Goal: Obtain resource: Download file/media

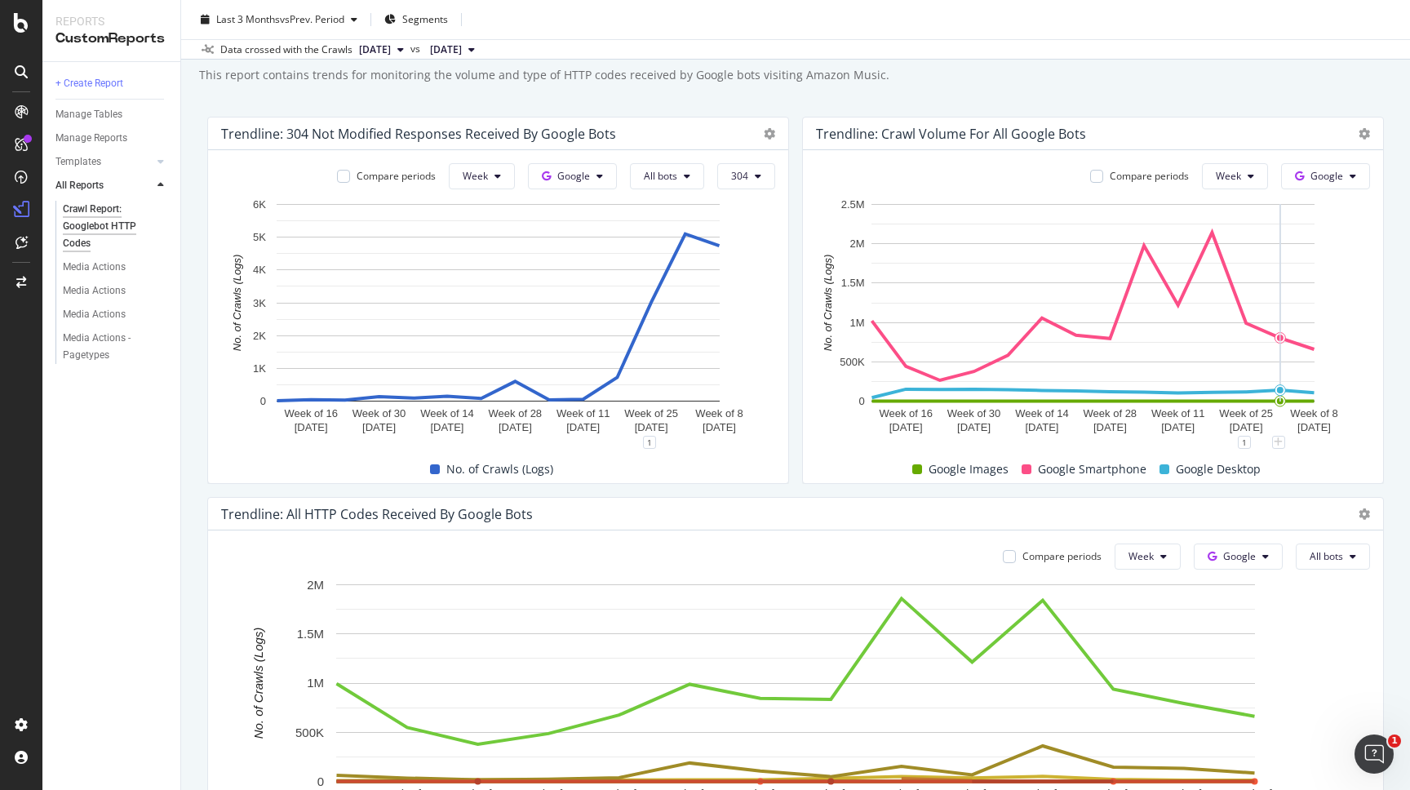
scroll to position [51, 0]
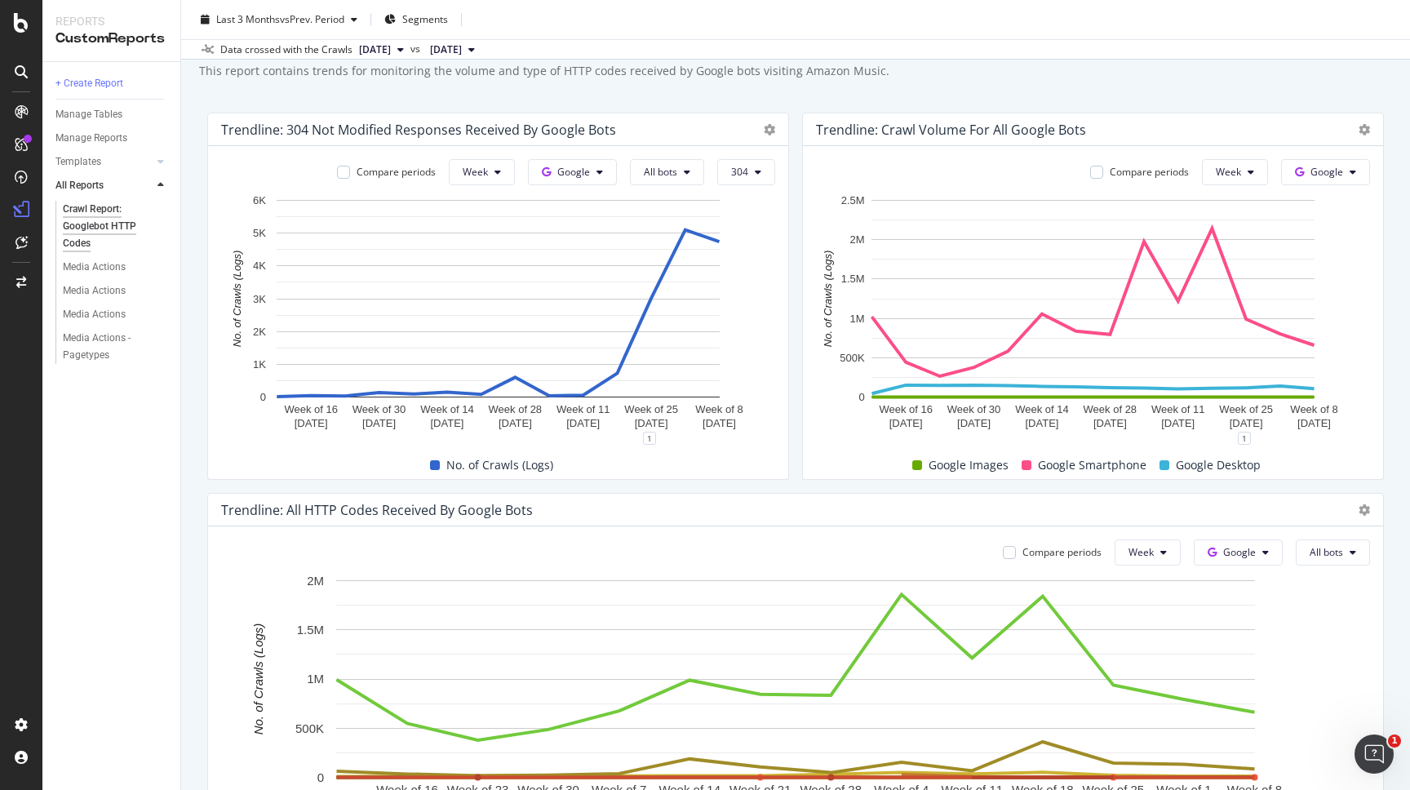
click at [1211, 97] on div "Crawl Report: Googlebot HTTP Codes Crawl Report: Googlebot HTTP Codes CA Webpla…" at bounding box center [795, 395] width 1229 height 790
click at [804, 472] on div "Compare periods Week Google Week of [DATE] Week of [DATE] Week of [DATE] Week o…" at bounding box center [1093, 312] width 580 height 333
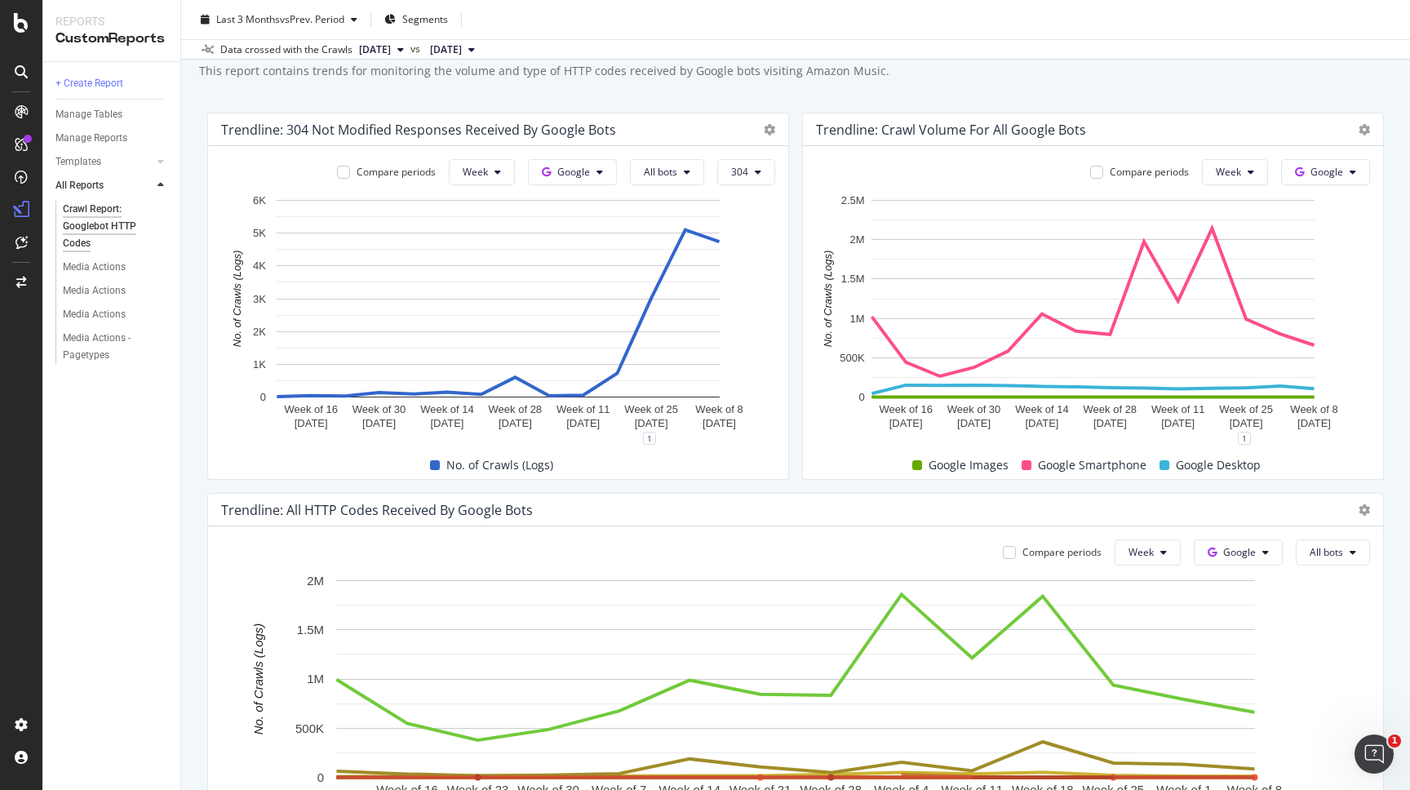
click at [690, 258] on rect "A chart." at bounding box center [498, 298] width 443 height 197
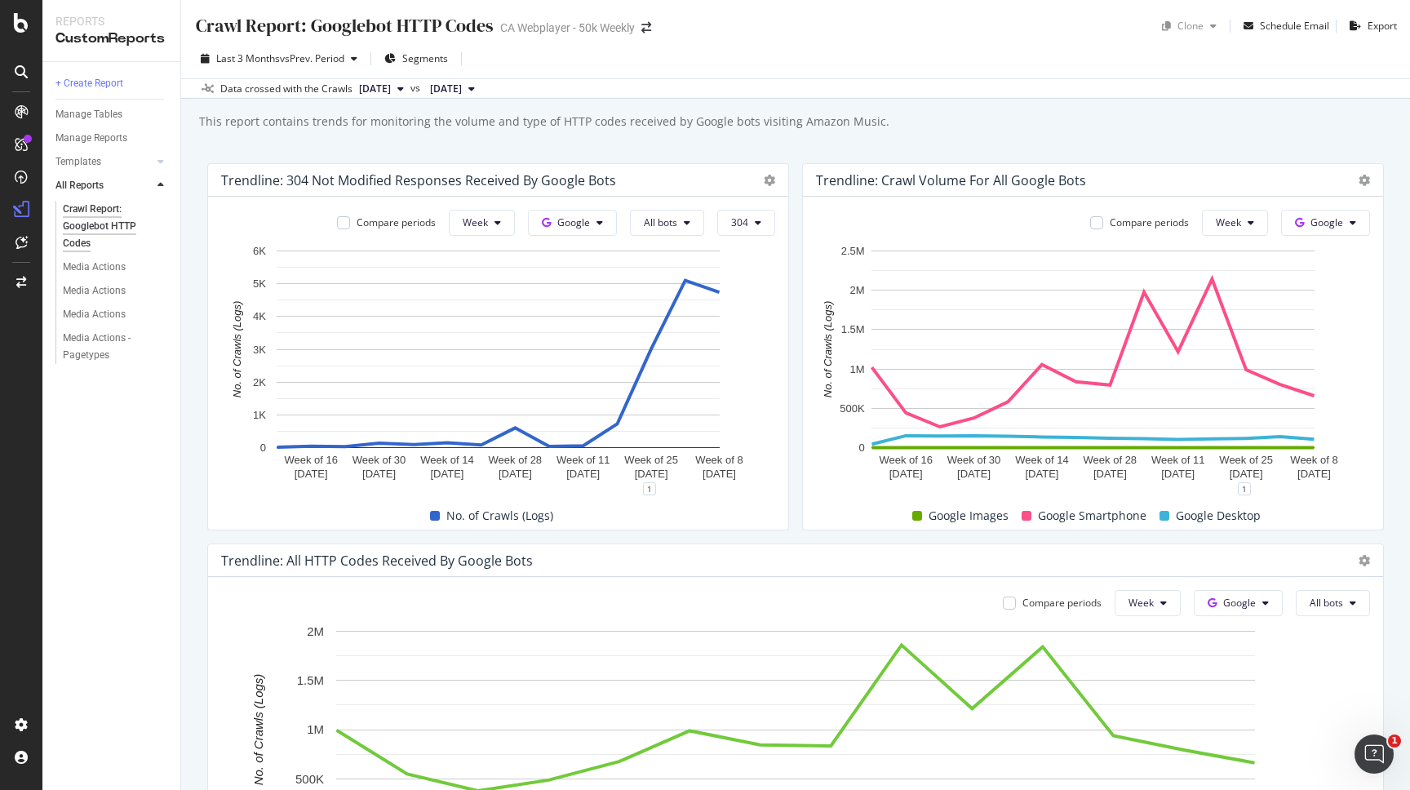
click at [783, 179] on div "Trendline: 304 Not Modified responses received by Google Bots" at bounding box center [498, 180] width 580 height 33
click at [768, 179] on icon at bounding box center [769, 180] width 11 height 11
click at [788, 246] on div "Bar (by Value)" at bounding box center [852, 236] width 175 height 24
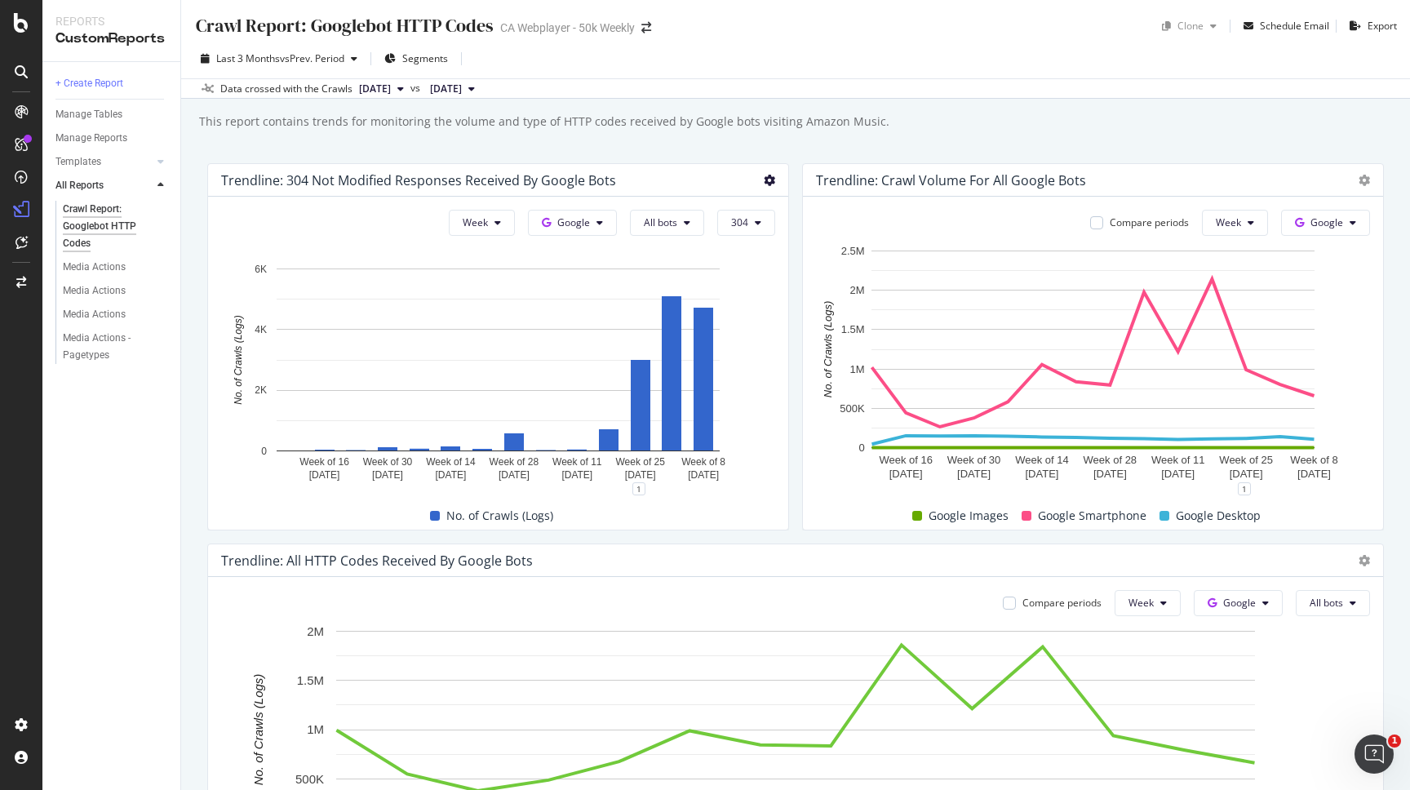
click at [766, 177] on icon at bounding box center [769, 180] width 11 height 11
click at [785, 272] on span at bounding box center [788, 265] width 20 height 20
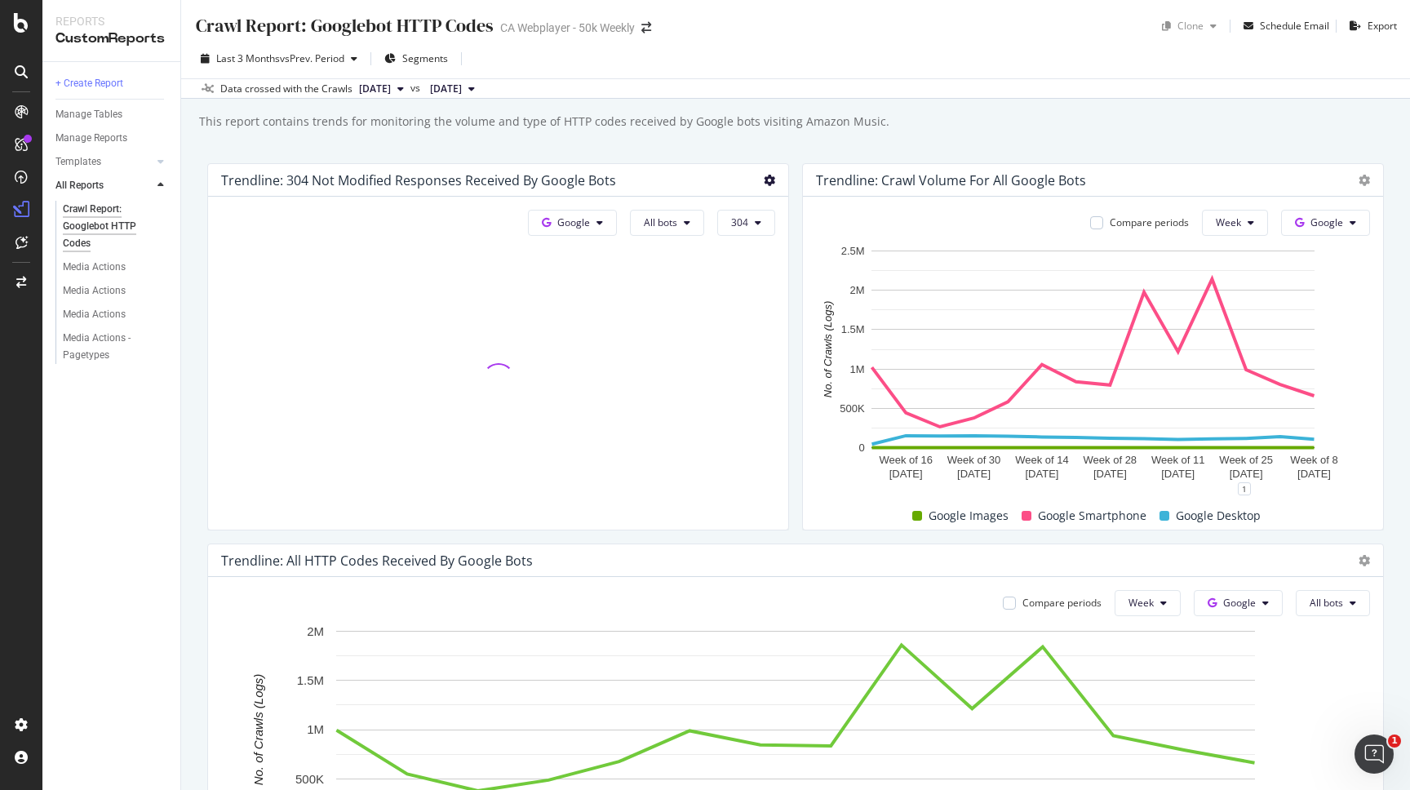
click at [770, 176] on icon at bounding box center [769, 180] width 11 height 11
click at [788, 291] on icon at bounding box center [788, 296] width 10 height 10
click at [766, 183] on icon at bounding box center [769, 180] width 11 height 11
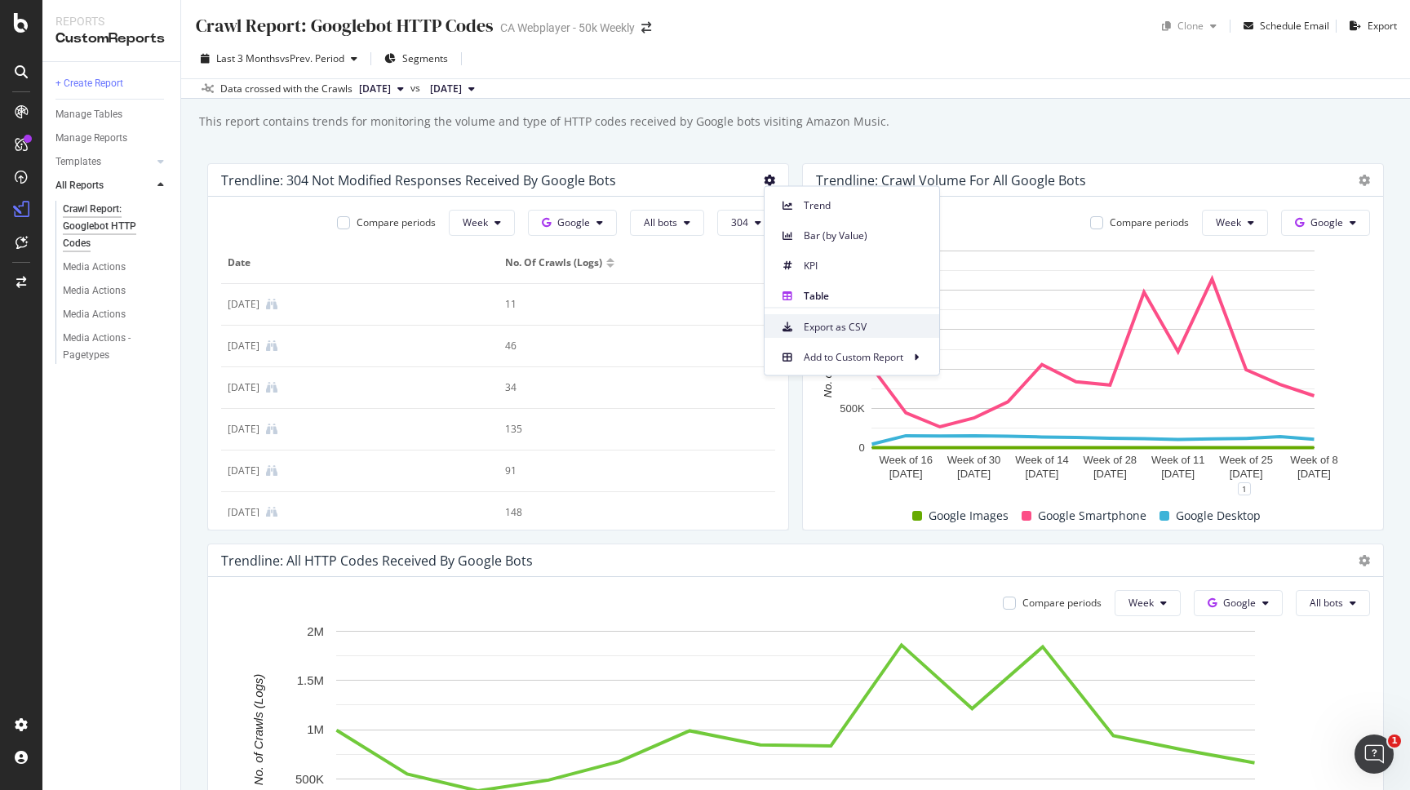
click at [806, 331] on span "Export as CSV" at bounding box center [865, 326] width 122 height 15
